Goal: Information Seeking & Learning: Learn about a topic

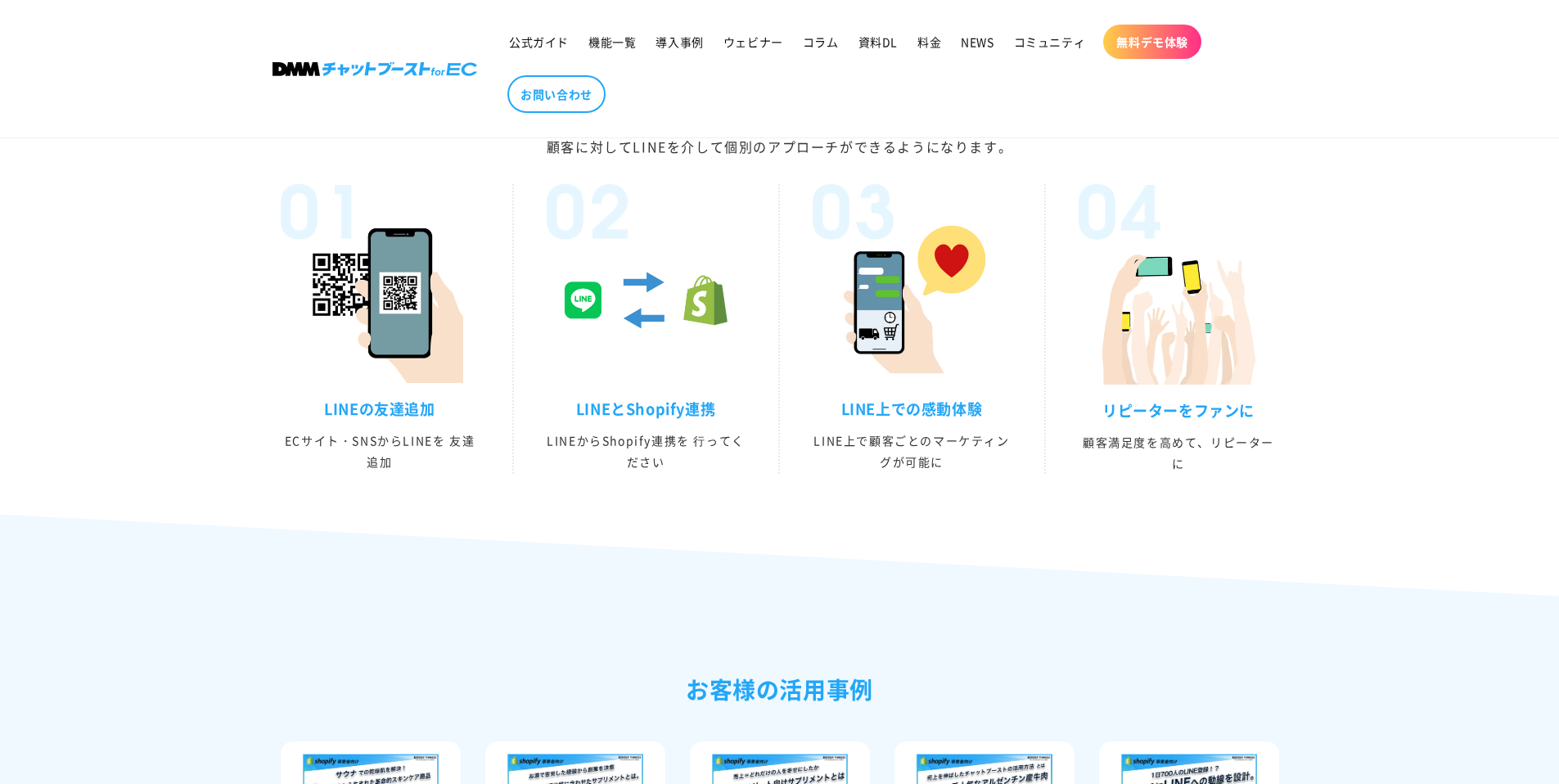
scroll to position [3779, 0]
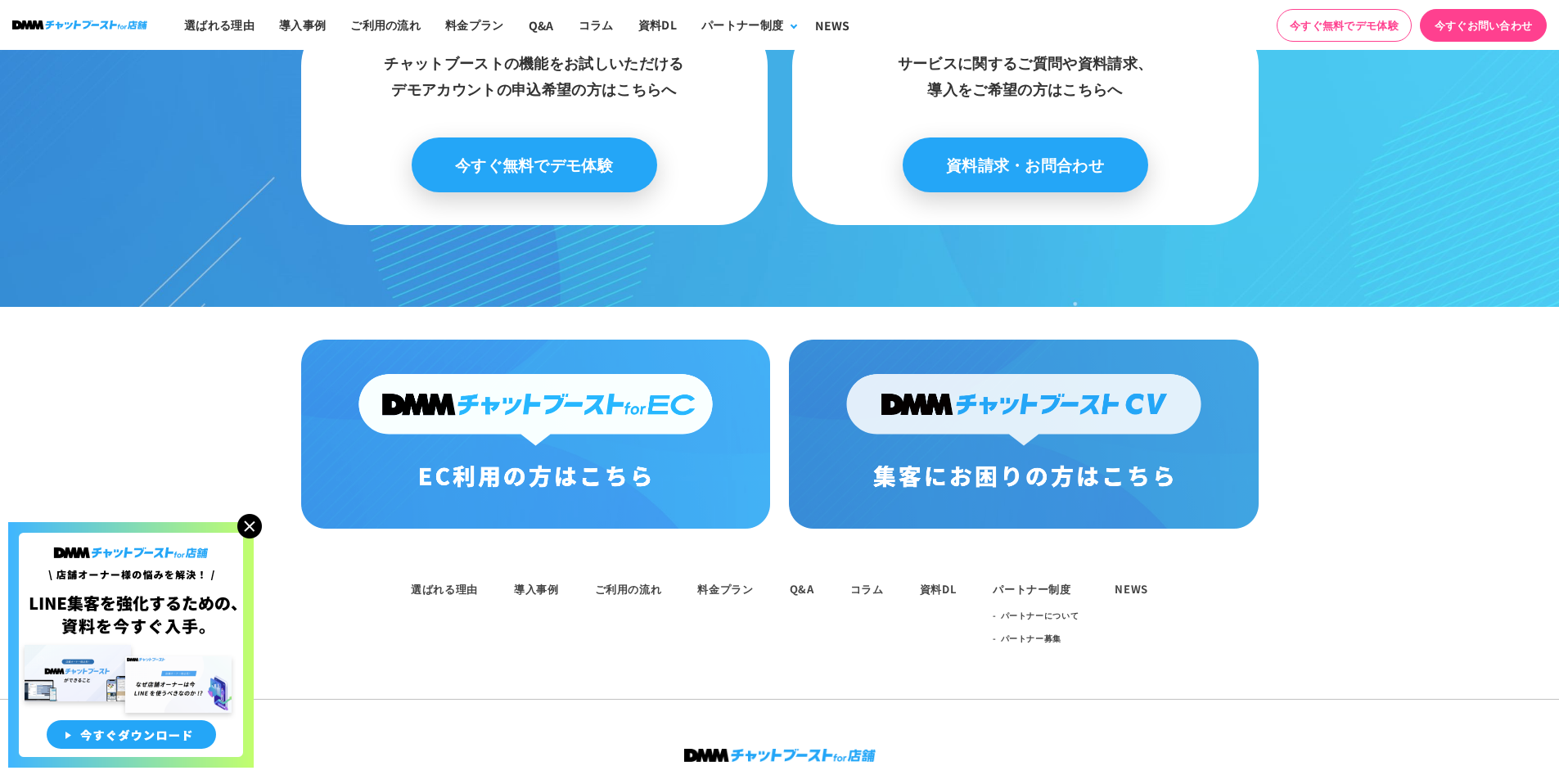
scroll to position [8508, 0]
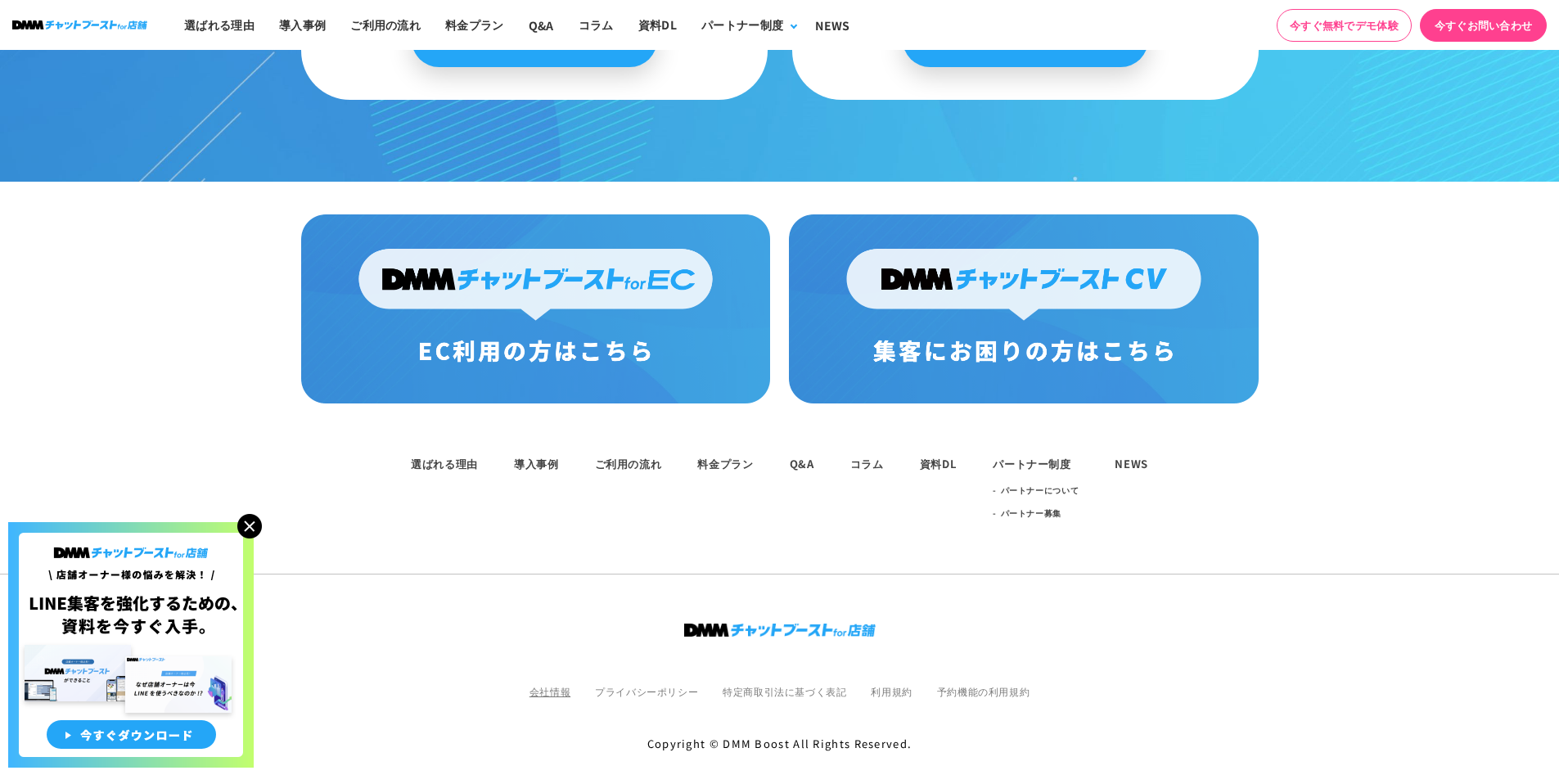
click at [560, 684] on link "会社情報" at bounding box center [550, 690] width 41 height 14
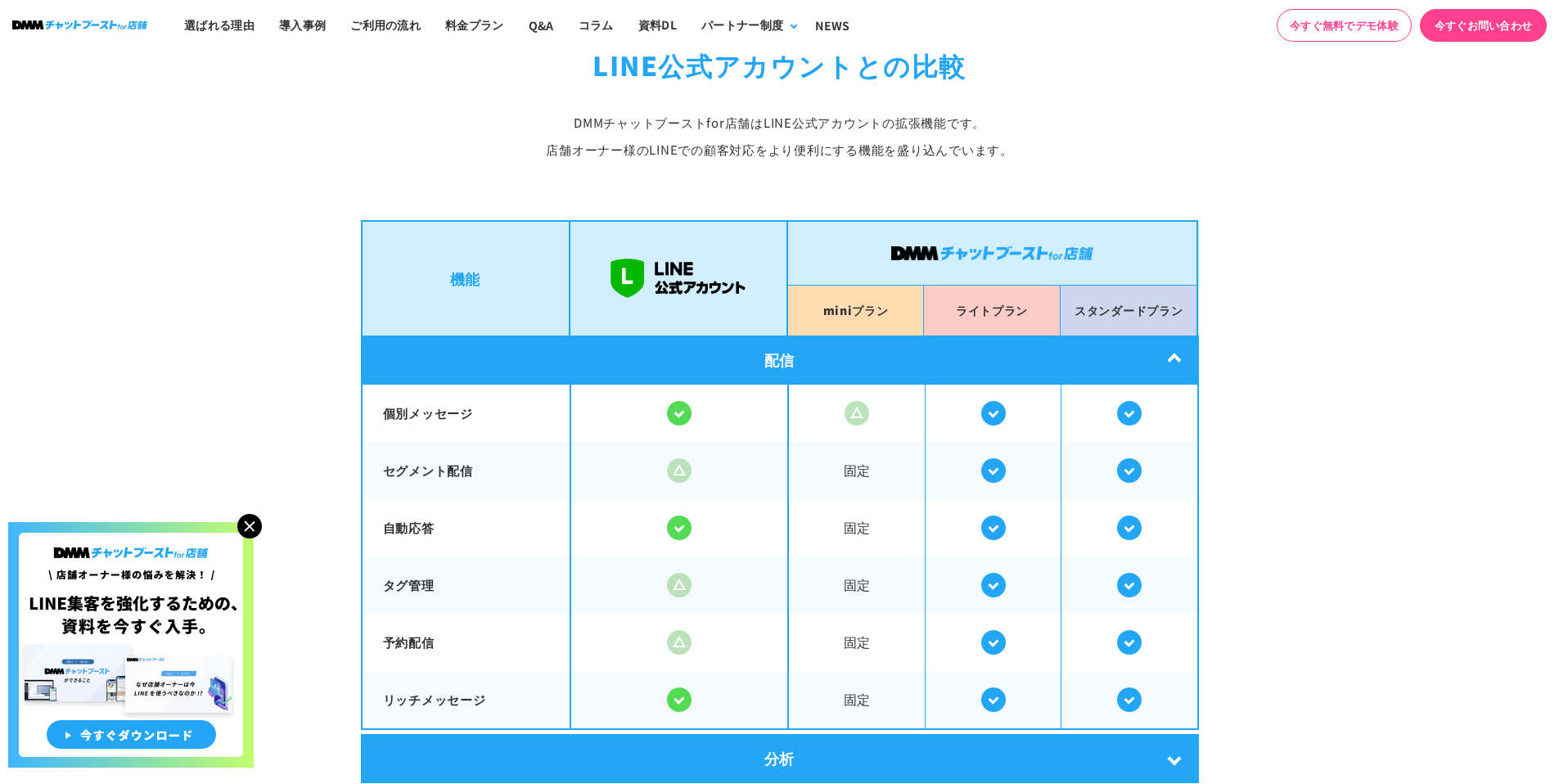
scroll to position [2674, 0]
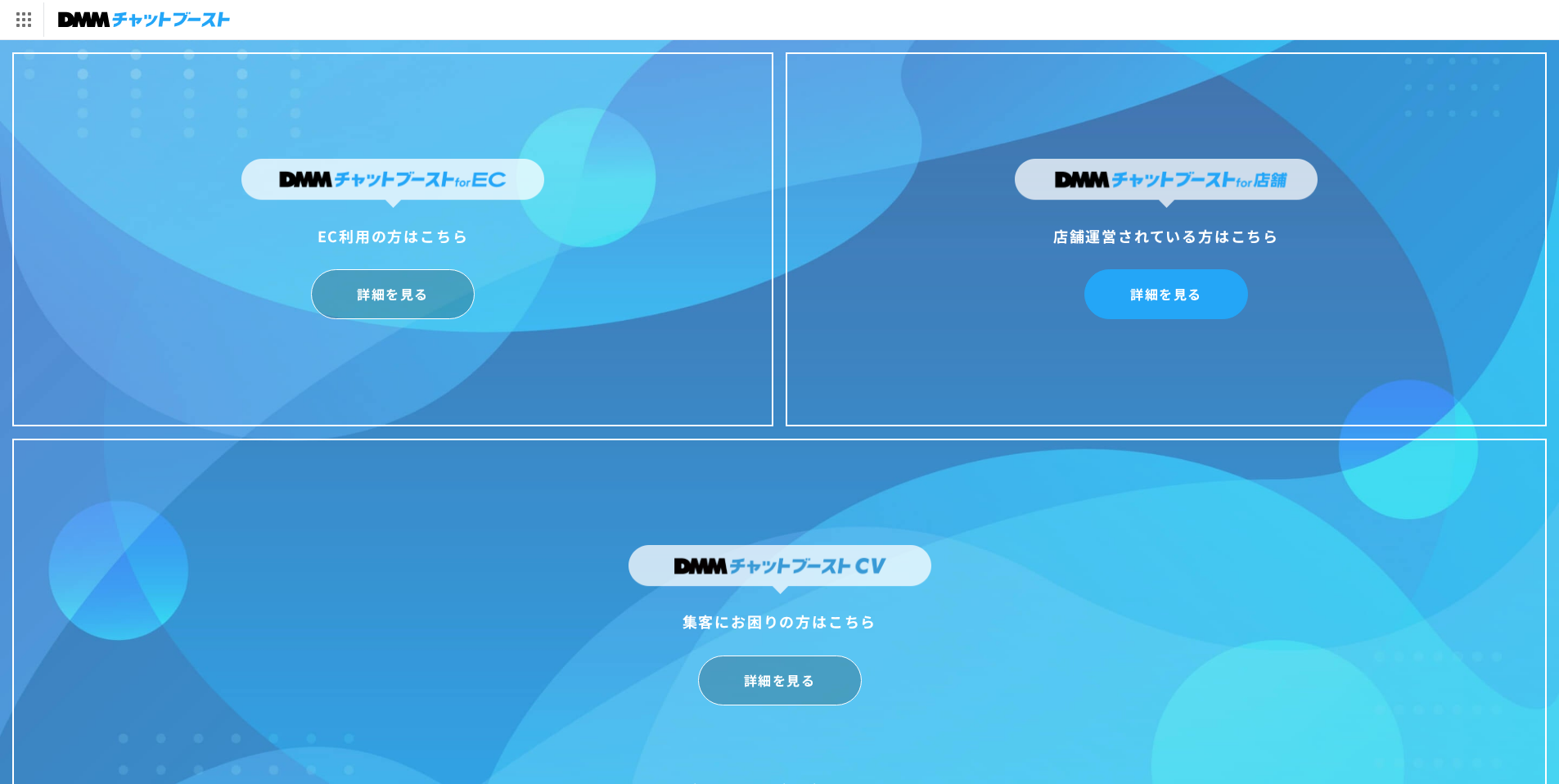
click at [1203, 306] on link "詳細を見る" at bounding box center [1166, 294] width 163 height 50
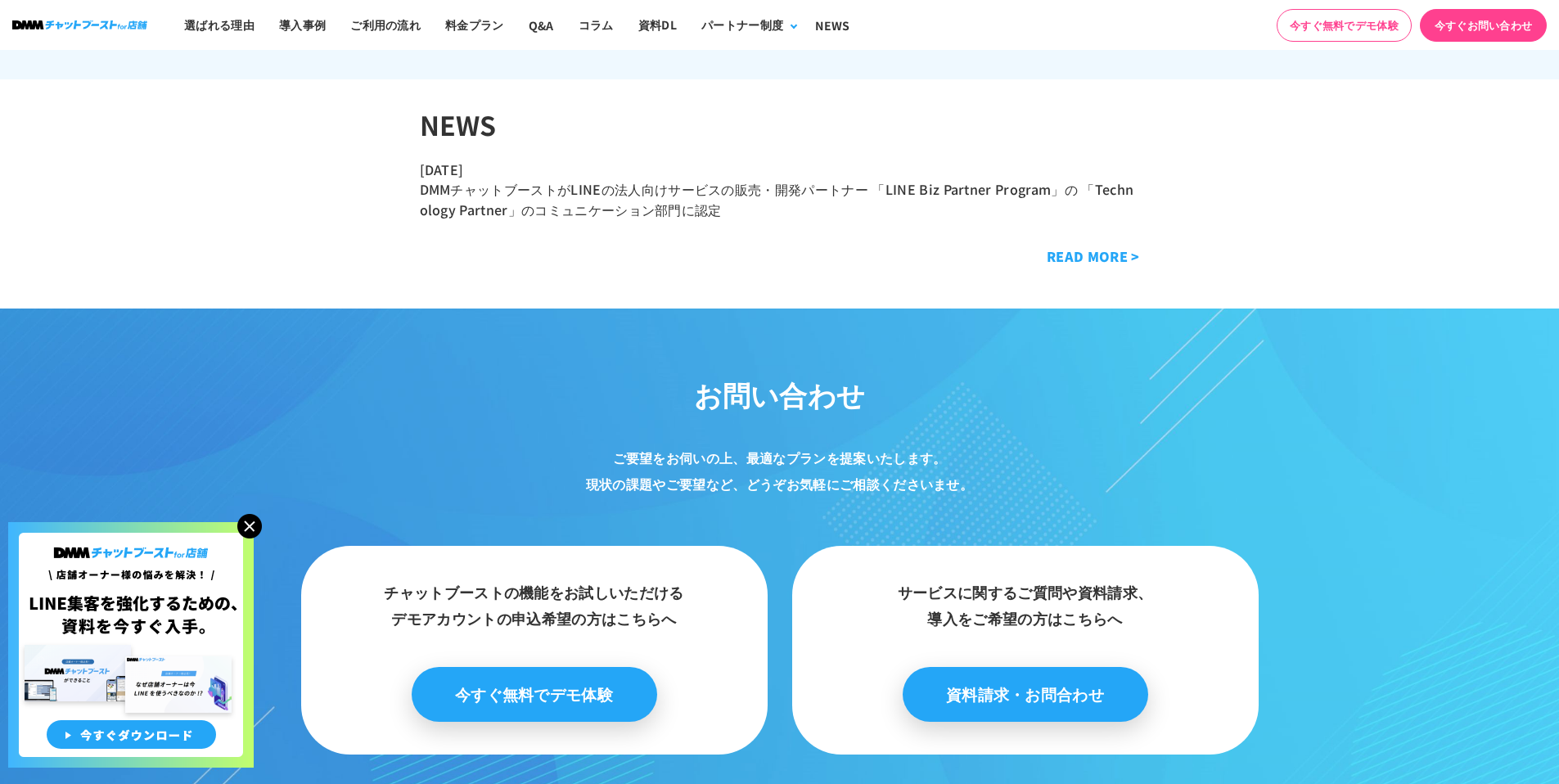
scroll to position [8508, 0]
